Goal: Transaction & Acquisition: Purchase product/service

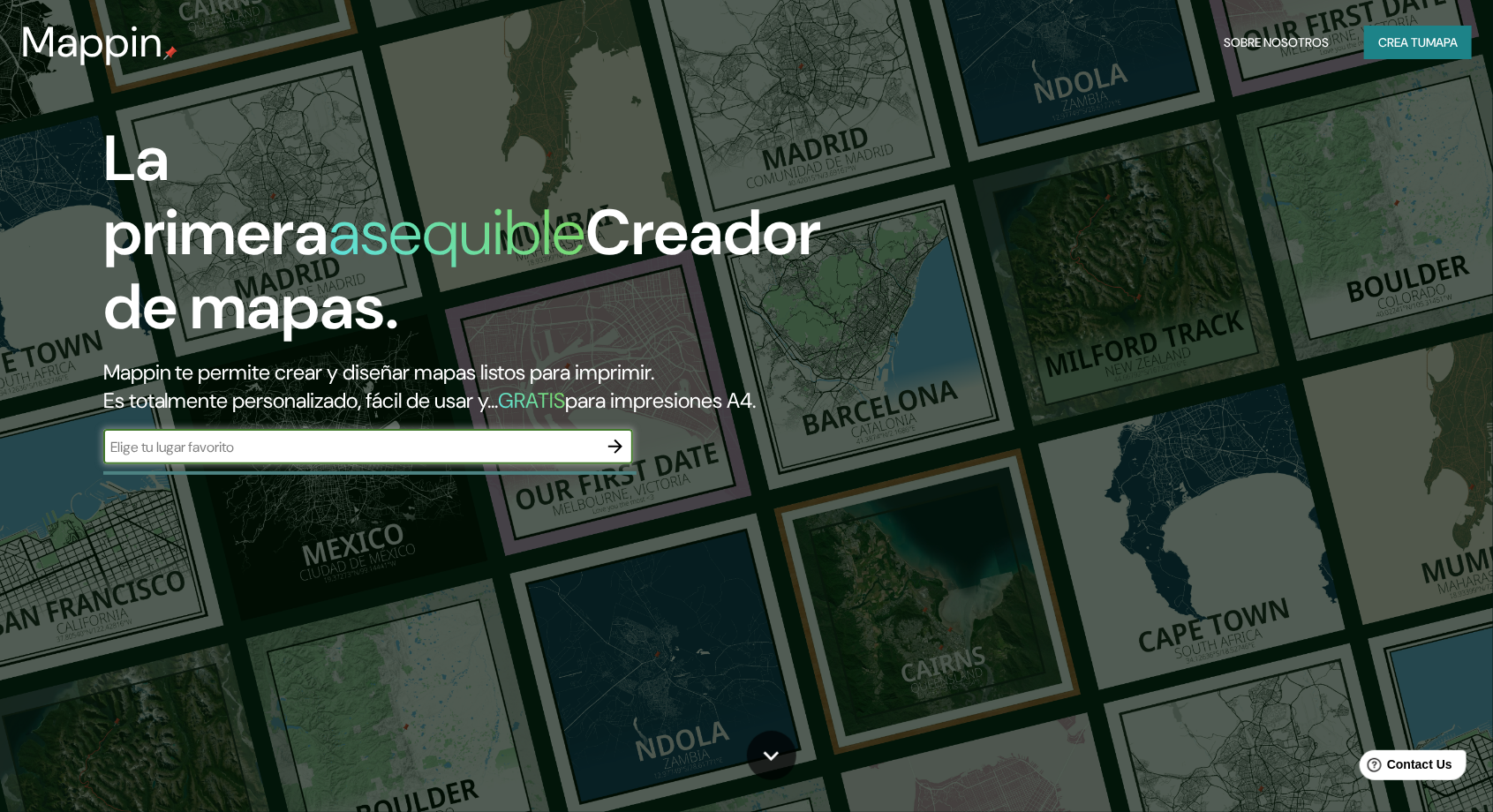
click at [179, 447] on input "text" at bounding box center [350, 447] width 495 height 20
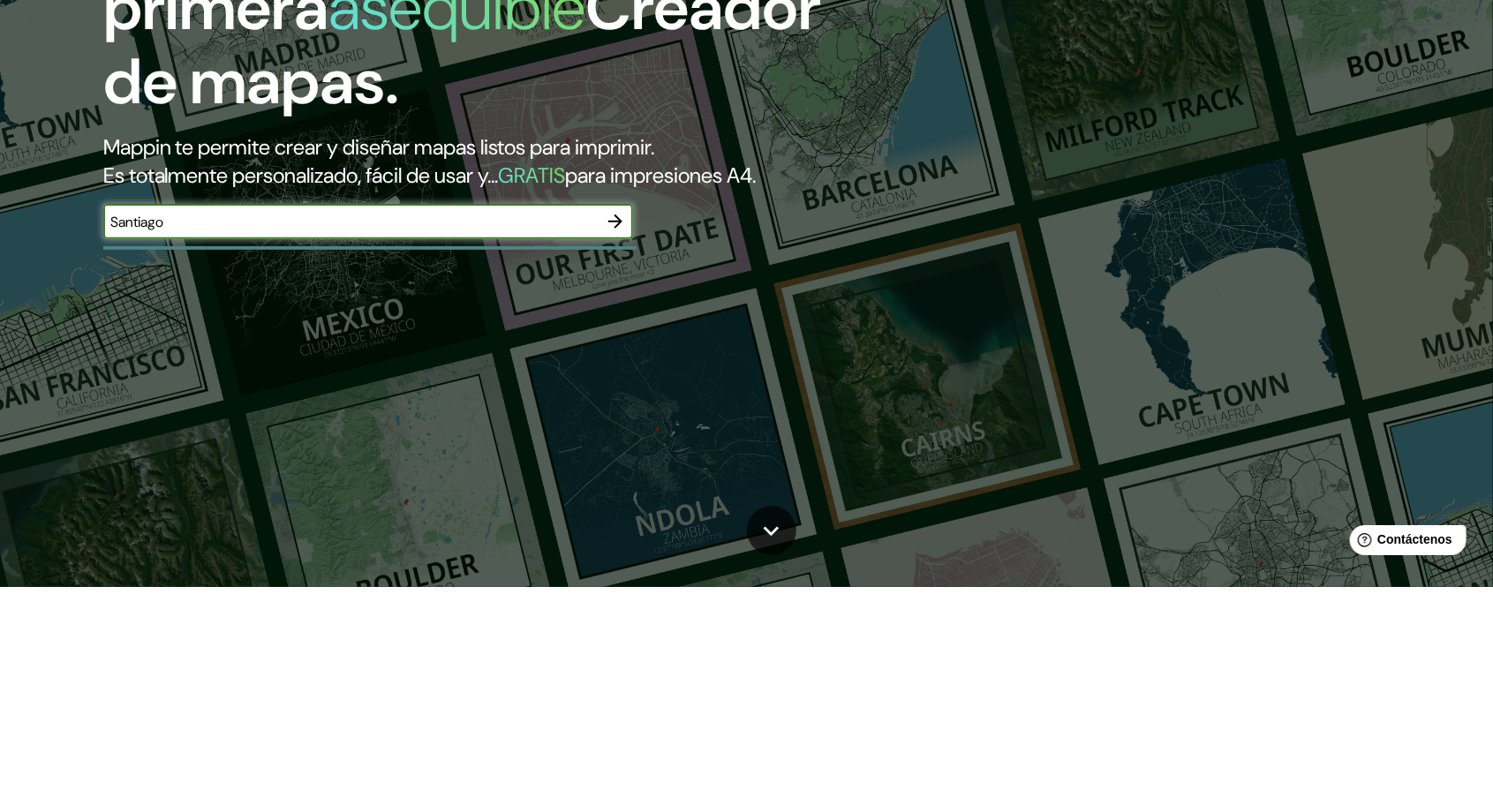
type input "Santiago"
click at [630, 454] on button "button" at bounding box center [615, 447] width 36 height 36
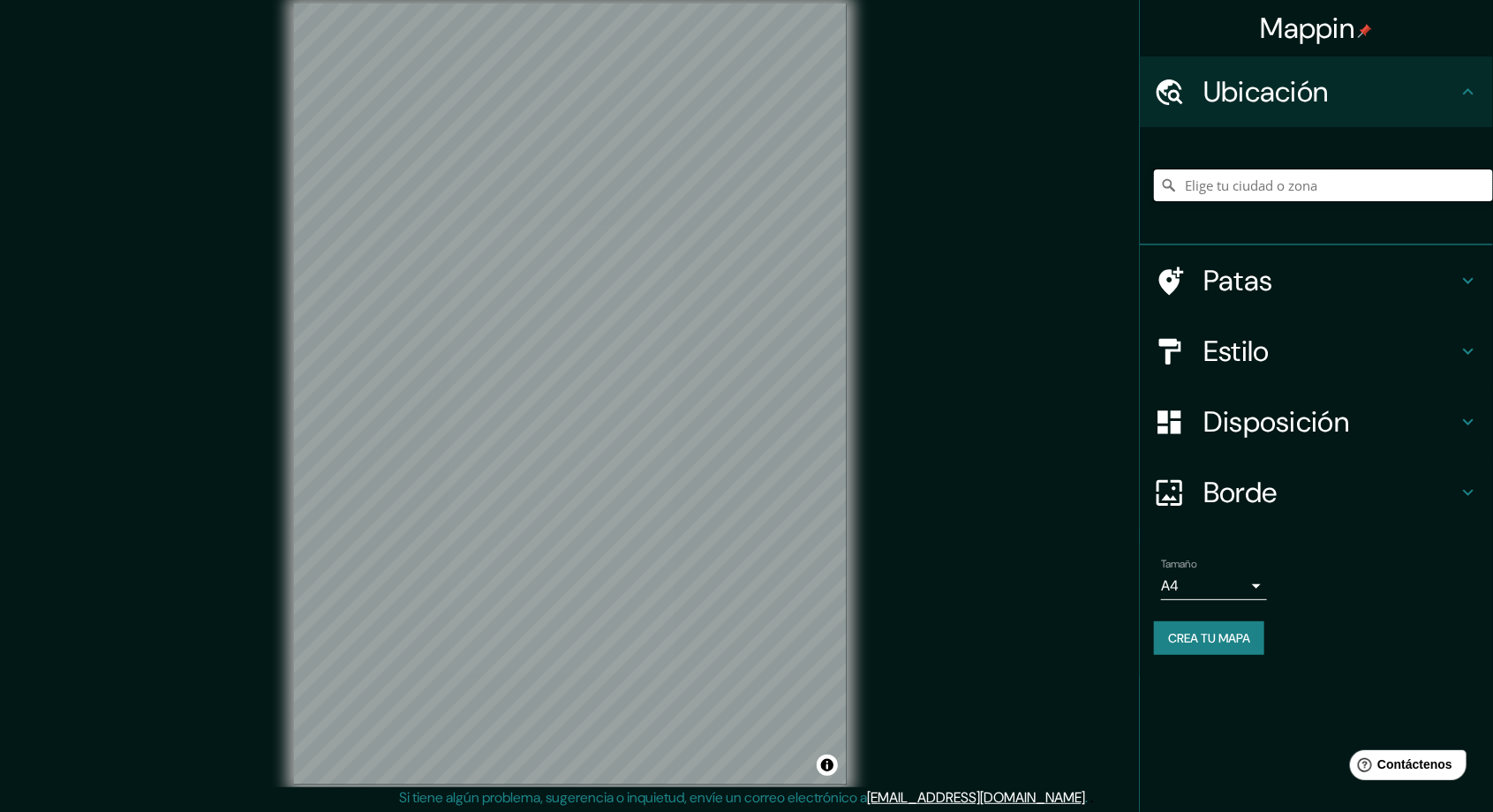
click at [1272, 192] on input "Elige tu ciudad o zona" at bounding box center [1323, 185] width 339 height 32
click at [6, 95] on div "Mappin Ubicación Pasaje Dragones De La Reina, La Reina, Región Metropolitana de…" at bounding box center [746, 407] width 1493 height 816
click at [1452, 192] on input "Pasaje Dragones De La Reina, La Reina, Región Metropolitana de Santiago 7850000…" at bounding box center [1323, 185] width 339 height 32
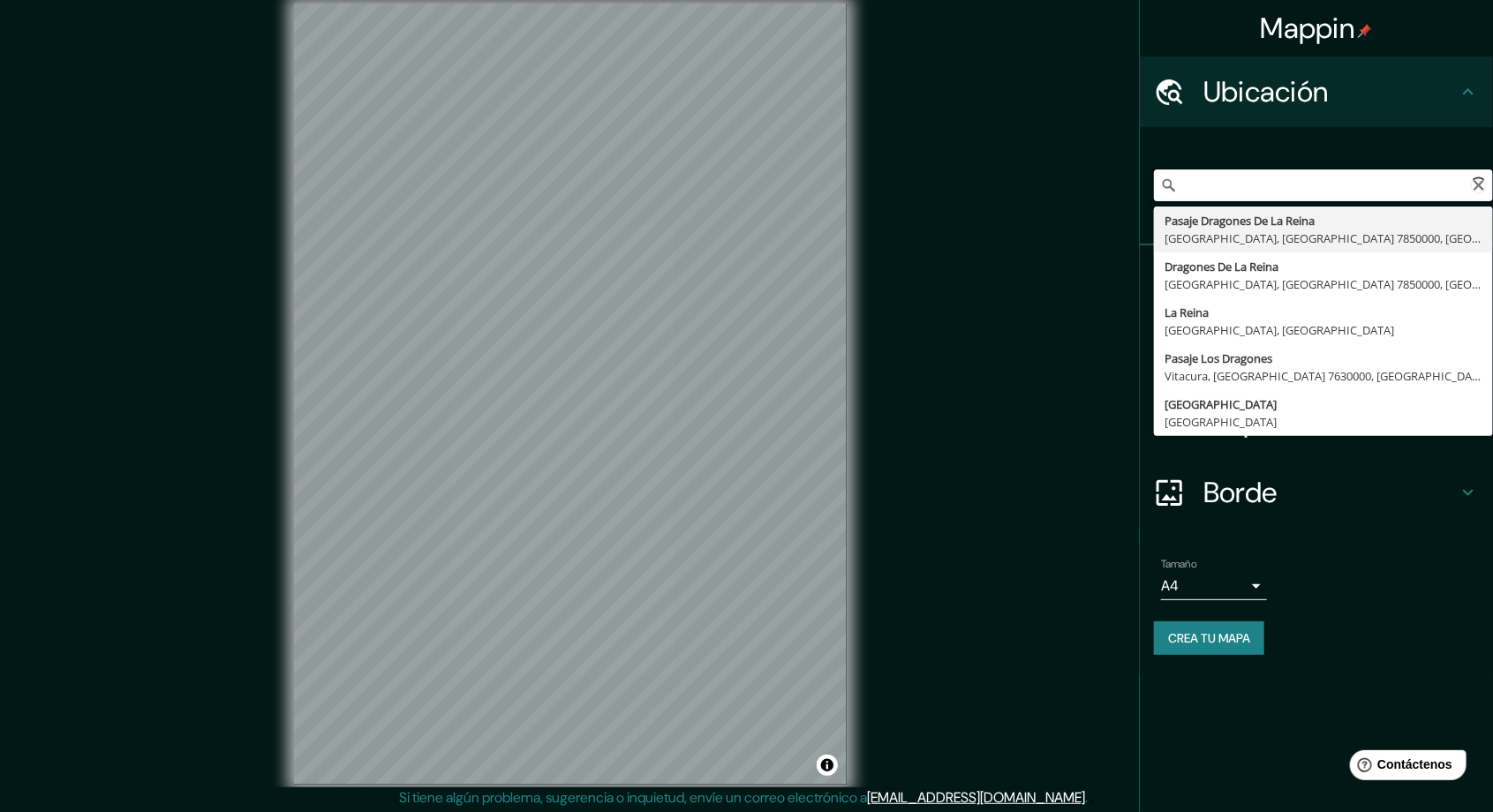
scroll to position [0, 296]
type input "Pasaje Dragones De La Reina, La Reina, Región Metropolitana de Santiago 7850000…"
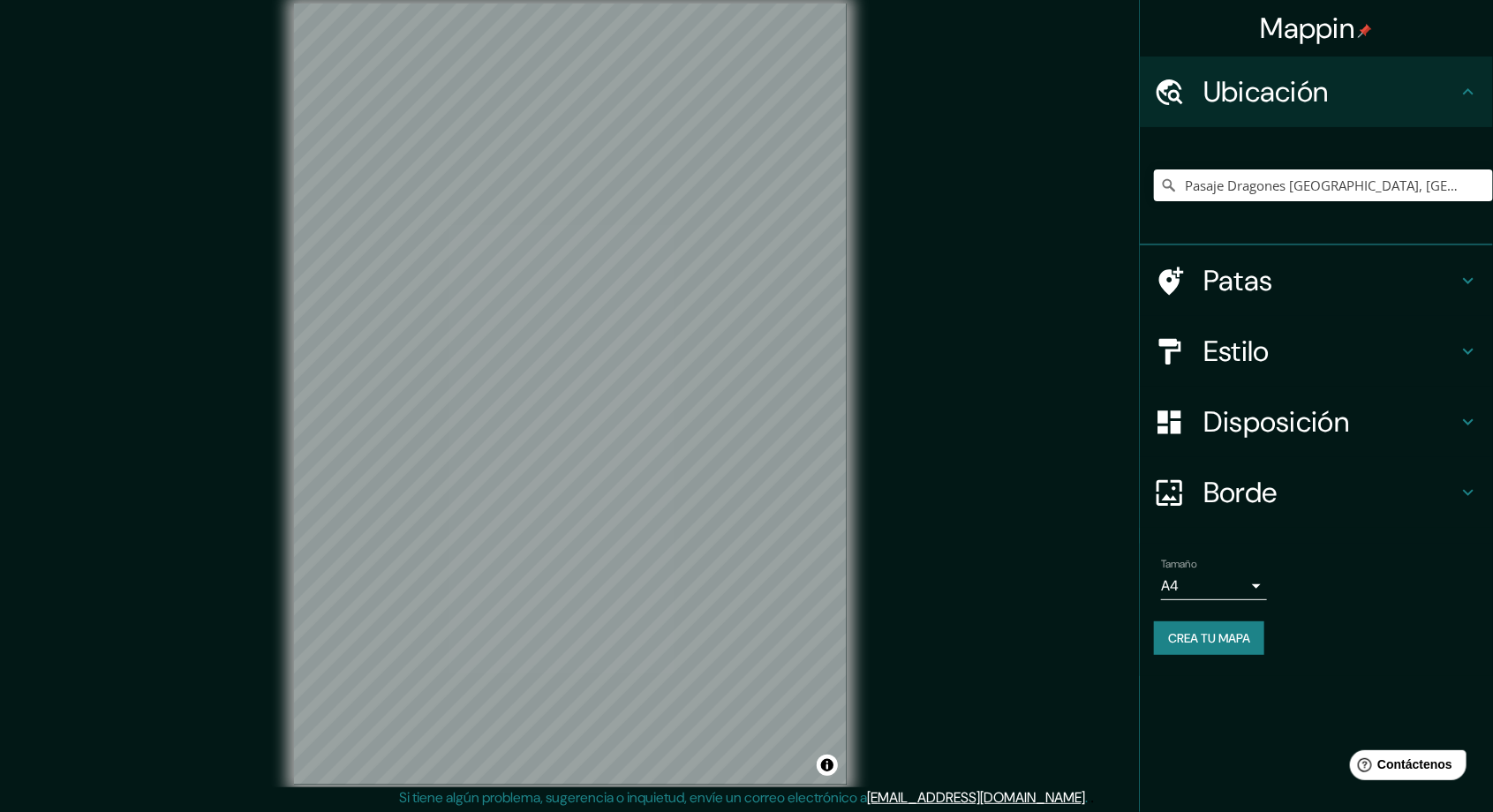
click at [1033, 326] on div "Mappin Ubicación Pasaje Dragones De La Reina, La Reina, Región Metropolitana de…" at bounding box center [746, 407] width 1493 height 816
click at [1459, 356] on icon at bounding box center [1468, 351] width 21 height 21
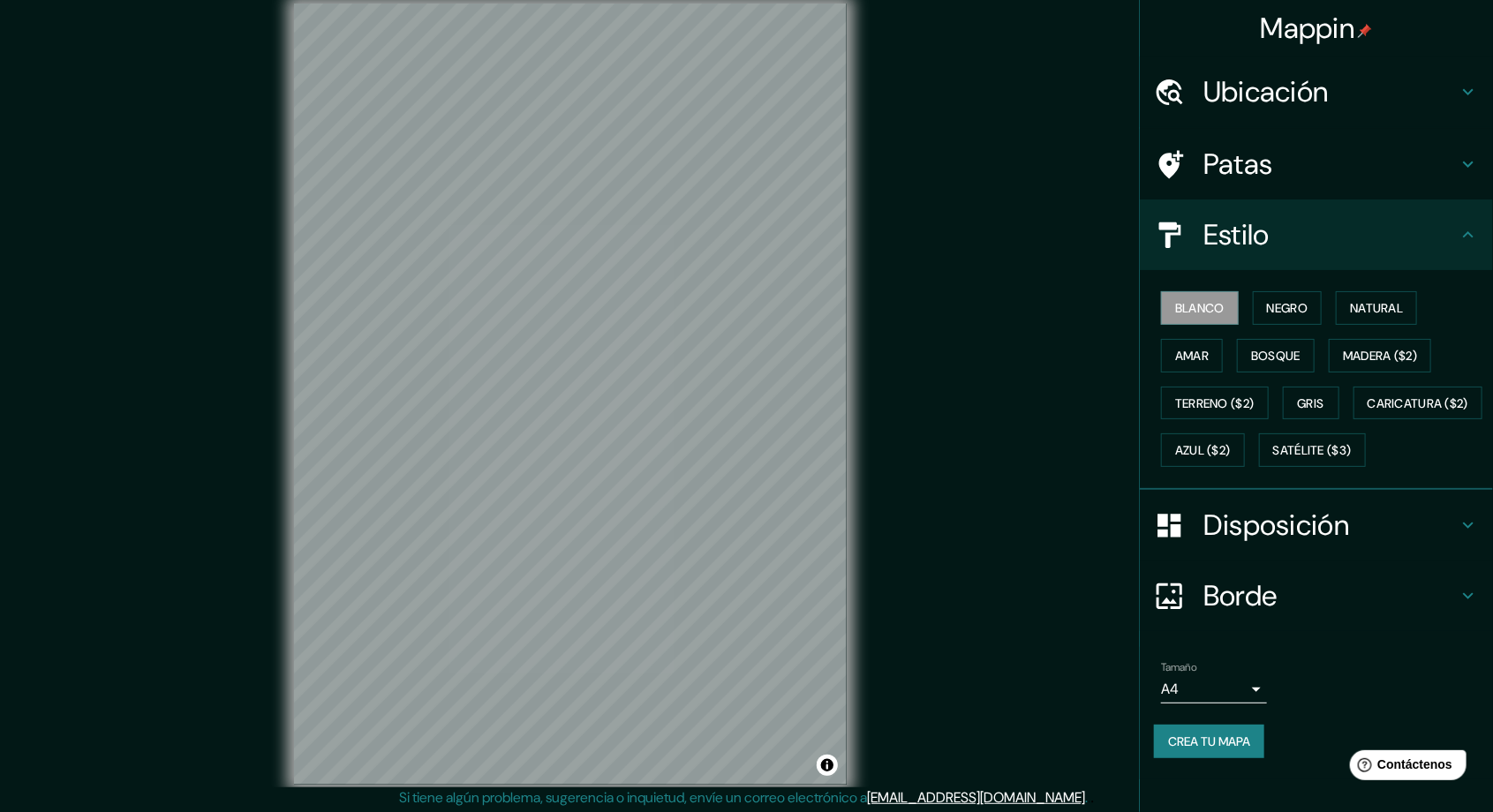
click at [1461, 536] on icon at bounding box center [1468, 525] width 21 height 21
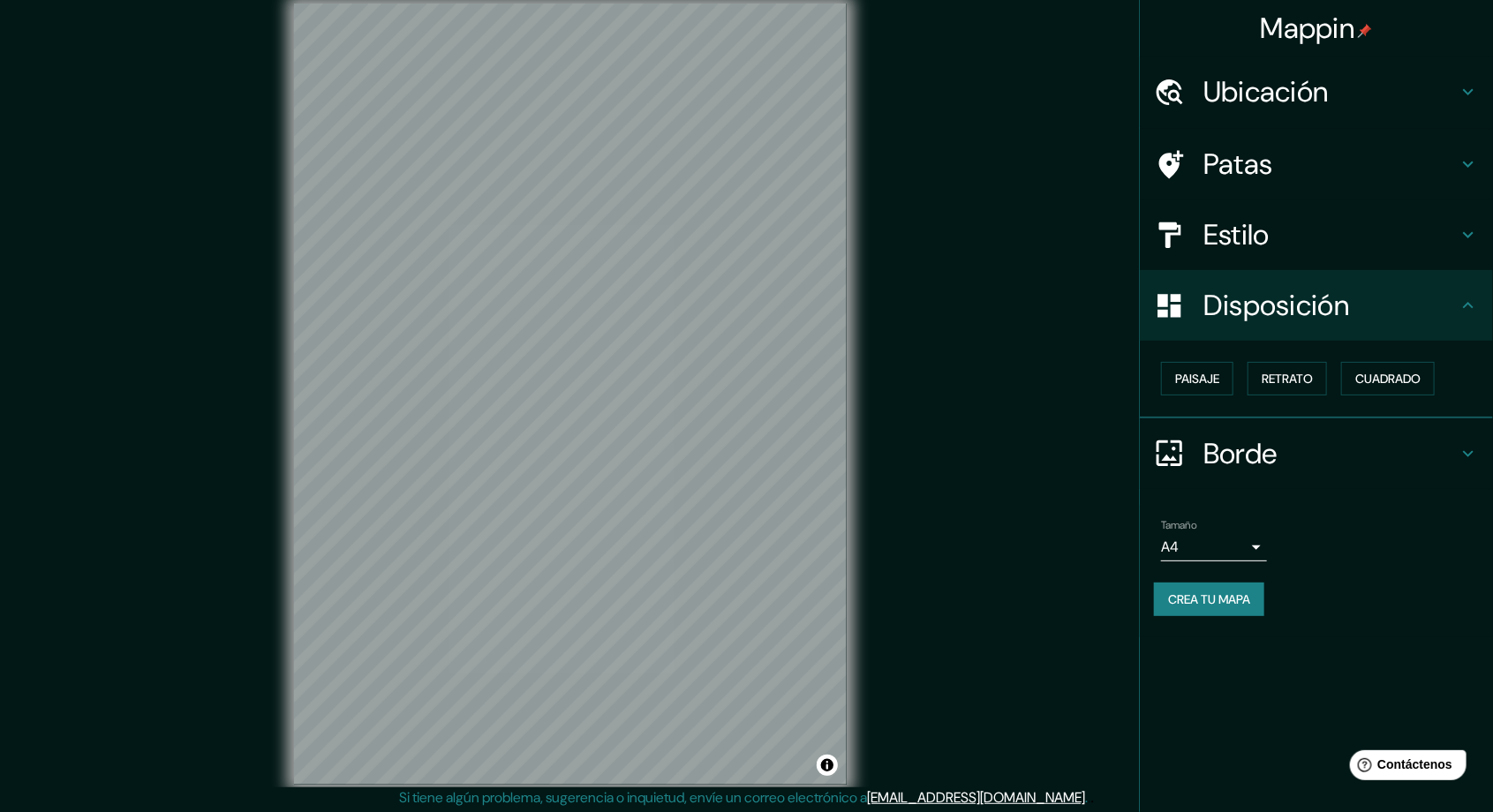
click at [1415, 554] on div "Tamaño A4 single" at bounding box center [1316, 540] width 325 height 57
click at [1458, 174] on icon at bounding box center [1468, 164] width 21 height 21
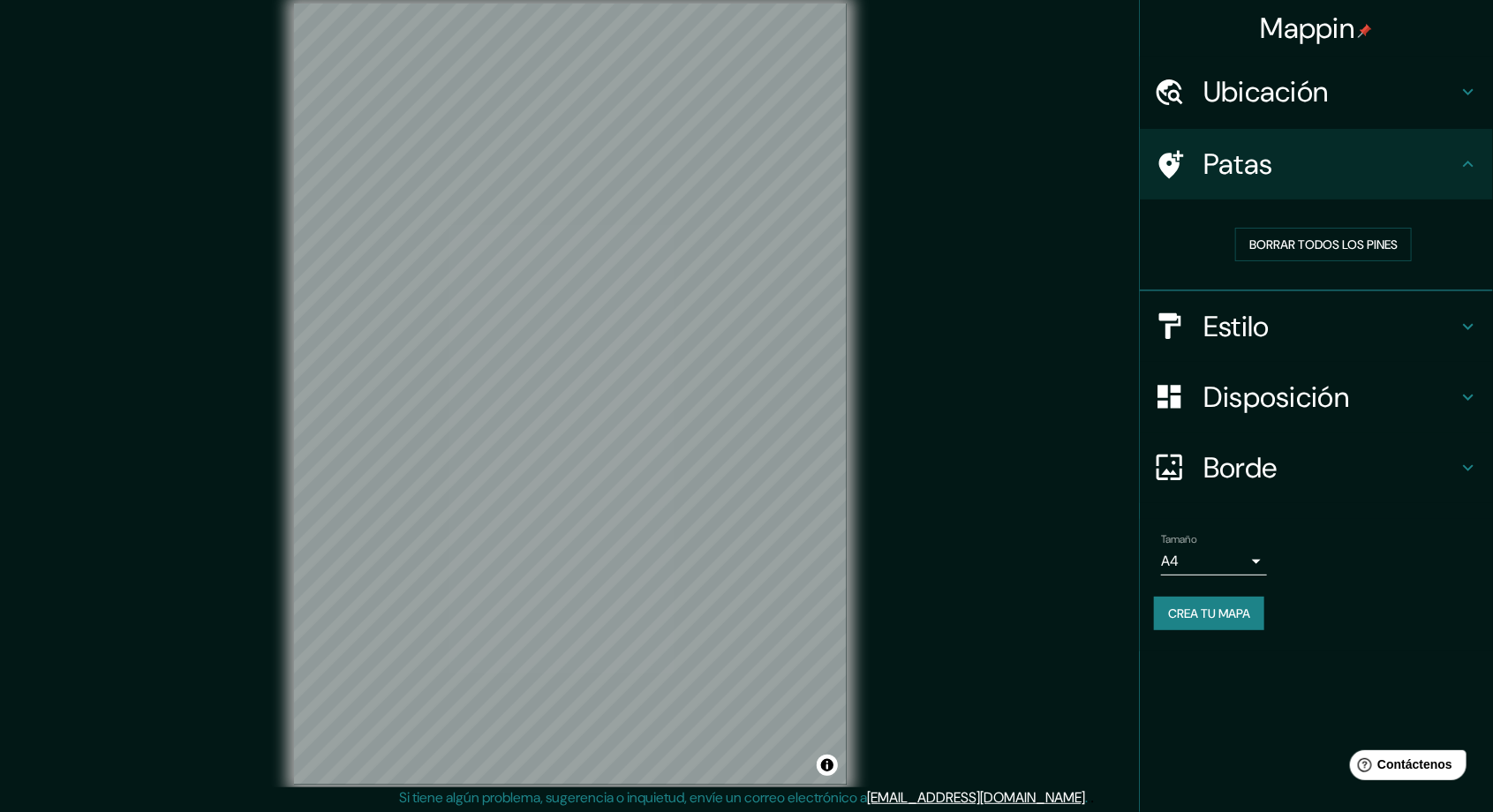
click at [1474, 92] on icon at bounding box center [1468, 91] width 21 height 21
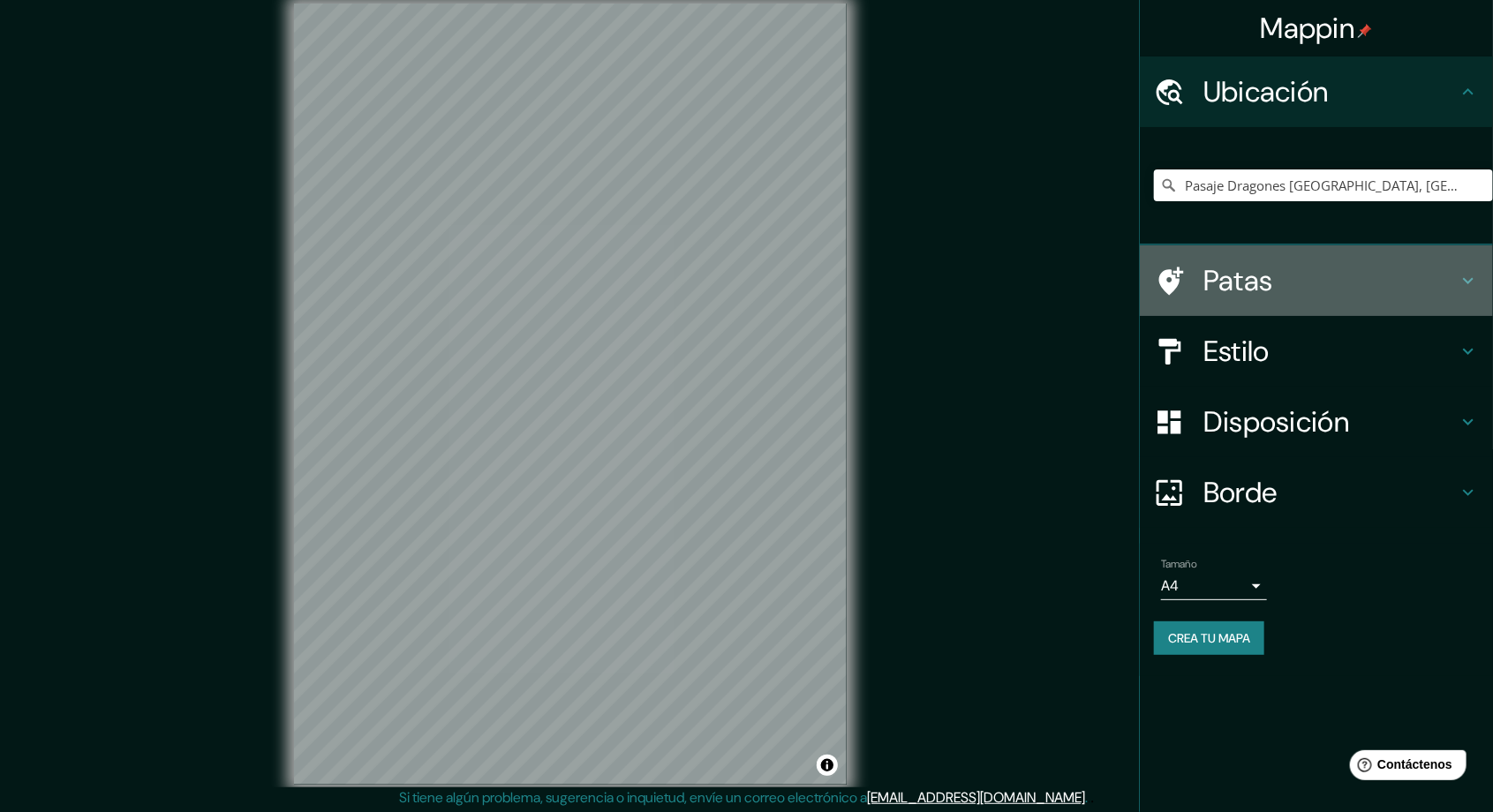
click at [1179, 284] on icon at bounding box center [1169, 282] width 31 height 31
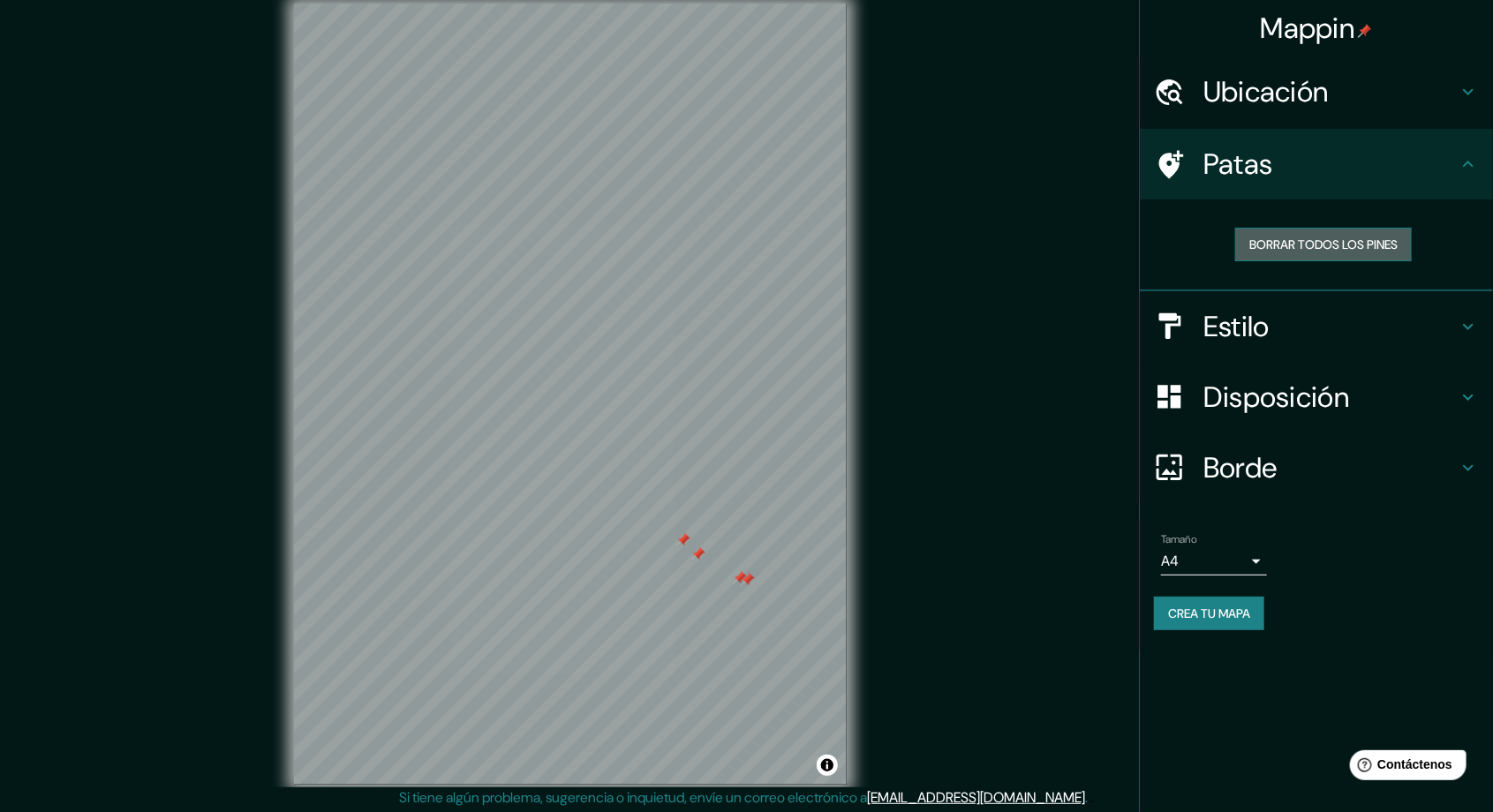
click at [1367, 248] on font "Borrar todos los pines" at bounding box center [1323, 244] width 149 height 15
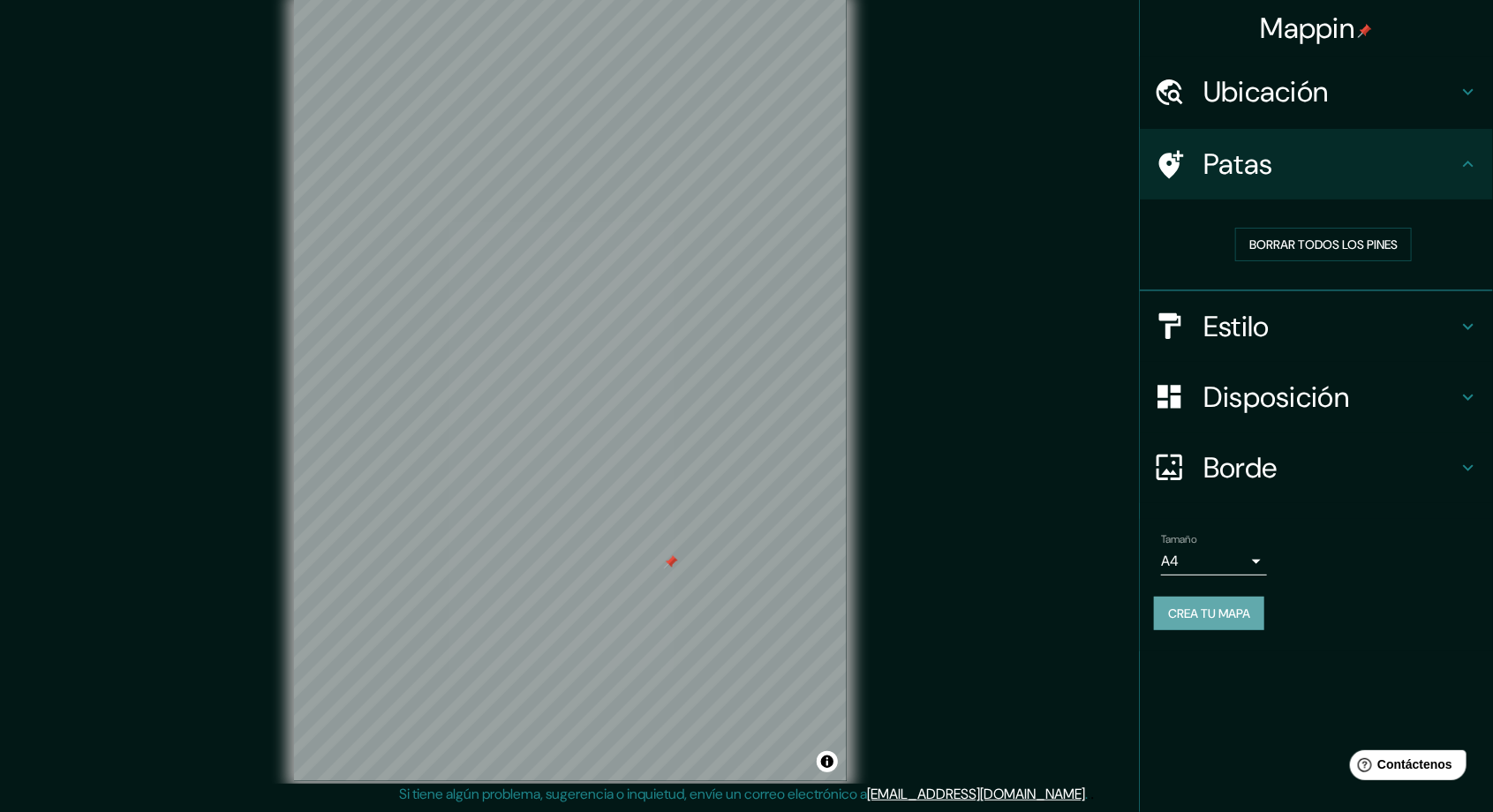
click at [1235, 613] on font "Crea tu mapa" at bounding box center [1210, 613] width 82 height 15
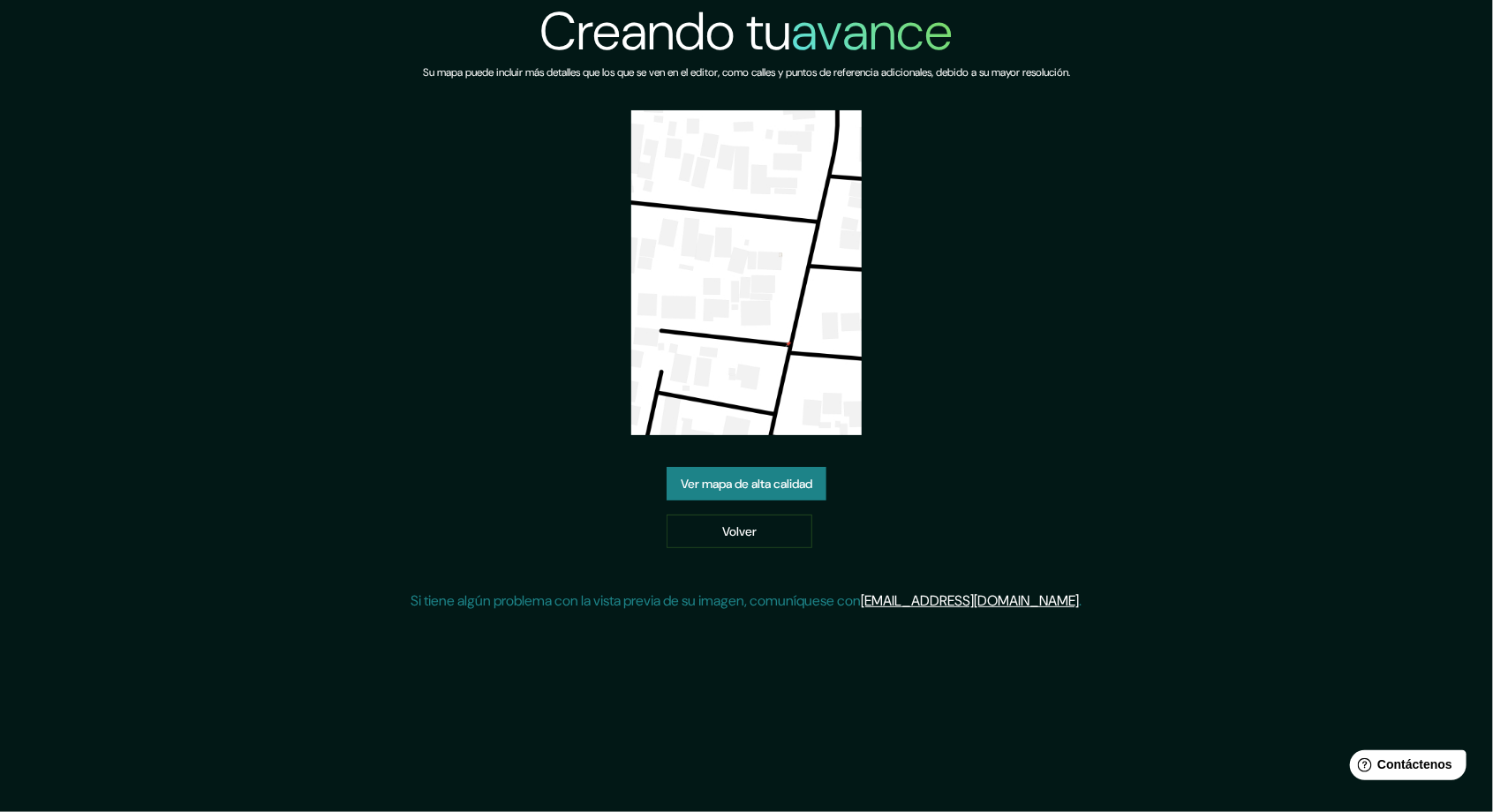
click at [812, 496] on font "Ver mapa de alta calidad" at bounding box center [746, 483] width 131 height 23
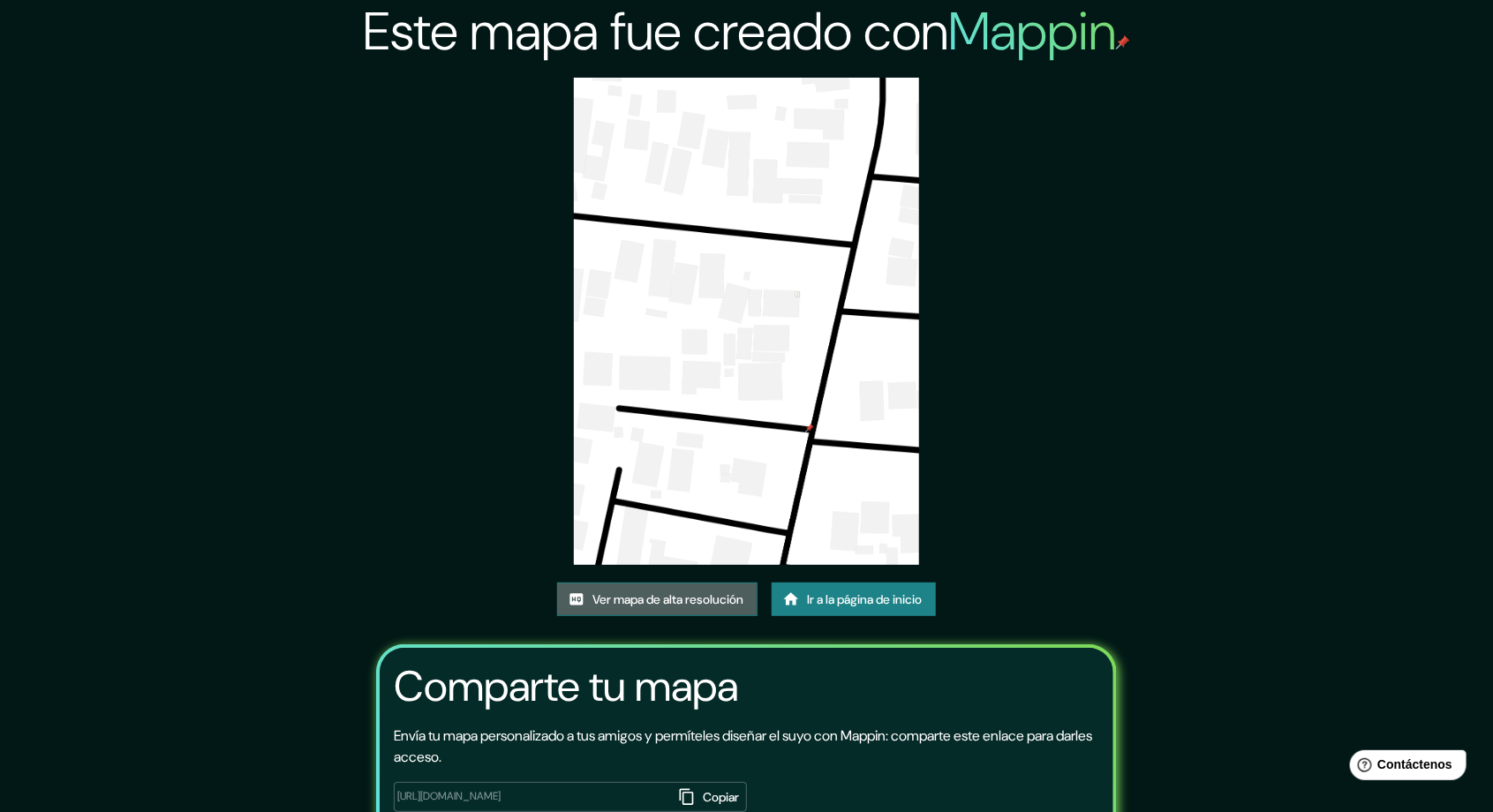
click at [659, 608] on font "Ver mapa de alta resolución" at bounding box center [668, 599] width 151 height 15
